Goal: Find specific page/section: Find specific page/section

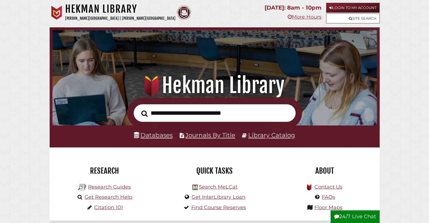
scroll to position [107, 321]
click at [161, 136] on link "Databases" at bounding box center [153, 134] width 39 height 7
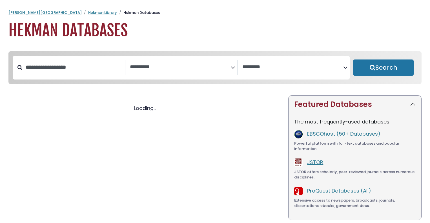
select select "Database Subject Filter"
select select "Database Vendors Filter"
select select "Database Subject Filter"
select select "Database Vendors Filter"
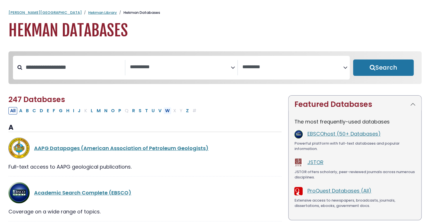
click at [165, 111] on button "W" at bounding box center [168, 110] width 8 height 7
select select "Database Subject Filter"
select select "Database Vendors Filter"
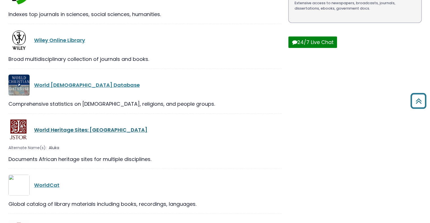
scroll to position [226, 0]
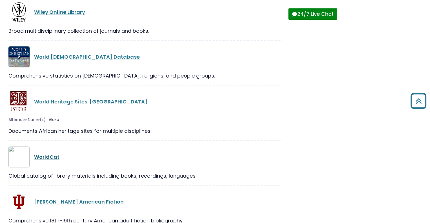
click at [45, 157] on link "WorldCat" at bounding box center [46, 156] width 25 height 7
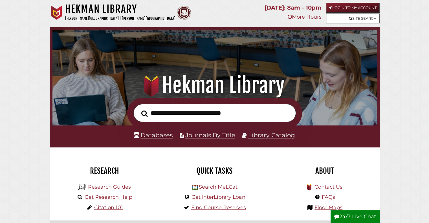
scroll to position [107, 321]
click at [338, 7] on link "Login to My Account" at bounding box center [353, 8] width 54 height 10
